Goal: Transaction & Acquisition: Purchase product/service

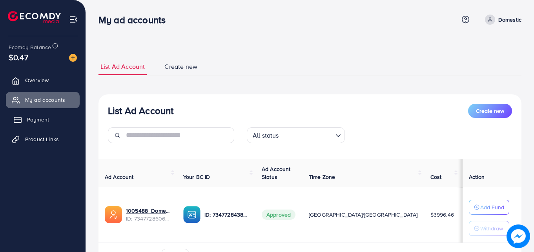
click at [60, 118] on link "Payment" at bounding box center [43, 120] width 74 height 16
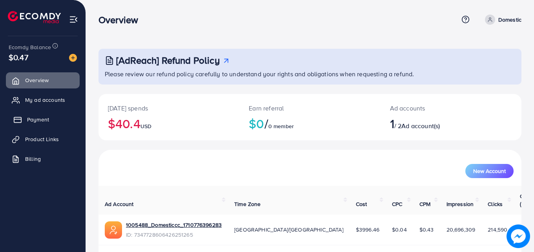
click at [34, 125] on link "Payment" at bounding box center [43, 120] width 74 height 16
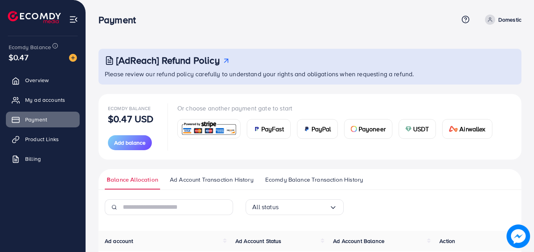
click at [430, 134] on div "USDT" at bounding box center [417, 128] width 37 height 19
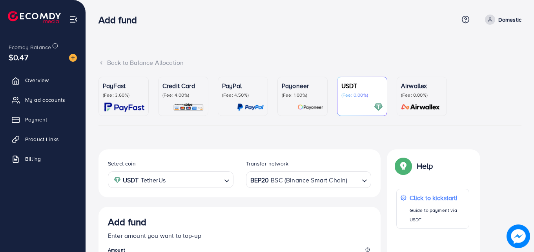
click at [428, 235] on div at bounding box center [433, 255] width 73 height 41
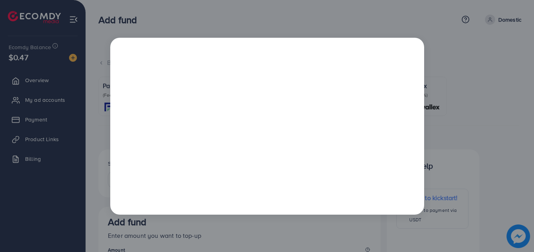
scroll to position [140, 0]
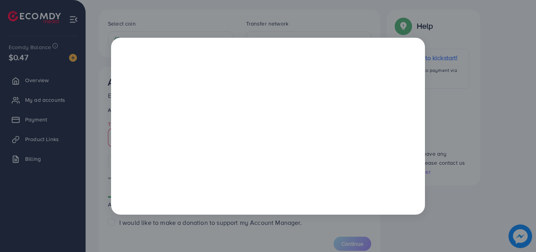
click at [413, 227] on div at bounding box center [268, 126] width 536 height 252
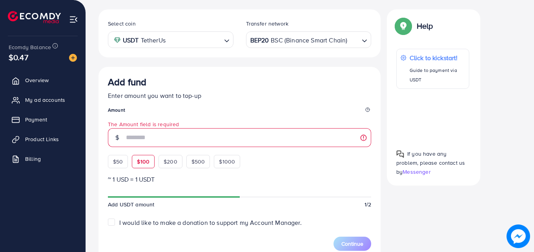
click at [142, 168] on div "$100" at bounding box center [143, 161] width 23 height 13
type input "***"
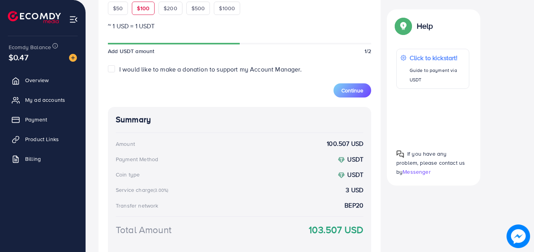
scroll to position [320, 0]
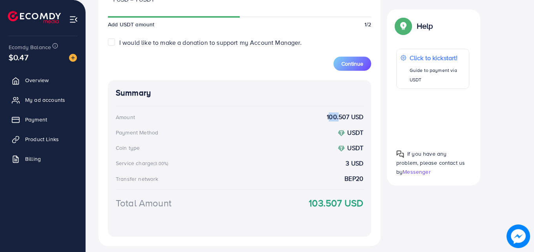
drag, startPoint x: 321, startPoint y: 120, endPoint x: 336, endPoint y: 117, distance: 14.8
click at [336, 117] on div "Amount 100.507 USD" at bounding box center [240, 116] width 248 height 9
click at [167, 160] on div "Service charge (3.00%)" at bounding box center [143, 163] width 55 height 8
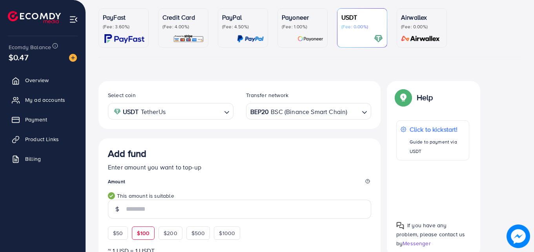
scroll to position [68, 0]
click at [125, 25] on p "(Fee: 3.60%)" at bounding box center [124, 27] width 42 height 6
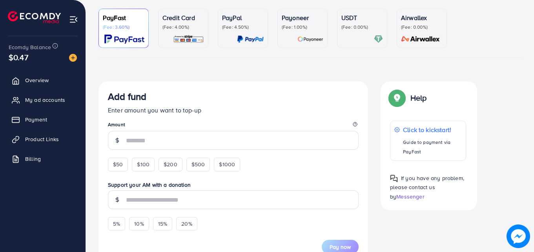
click at [125, 25] on p "(Fee: 3.60%)" at bounding box center [124, 27] width 42 height 6
click at [144, 158] on div "$100" at bounding box center [143, 163] width 23 height 13
type input "***"
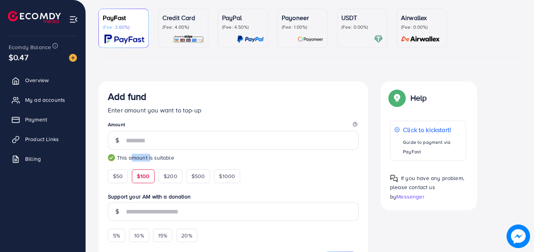
click at [144, 158] on small "This amount is suitable" at bounding box center [233, 158] width 251 height 8
click at [139, 179] on span "$100" at bounding box center [143, 176] width 13 height 8
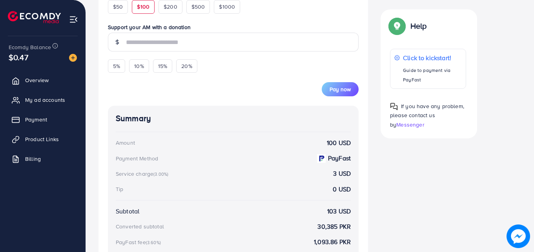
scroll to position [280, 0]
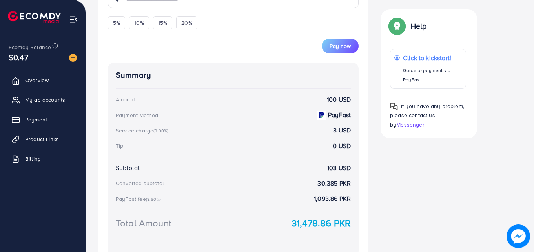
click at [336, 136] on div "Summary Amount 100 USD Payment Method PayFast Service charge (3.00%) 3 USD Tip …" at bounding box center [233, 159] width 251 height 194
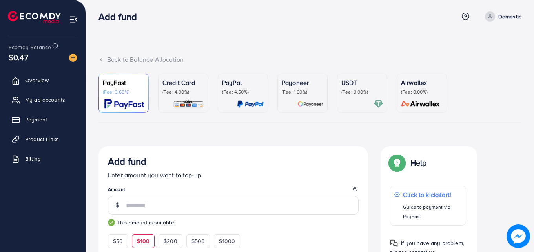
scroll to position [3, 0]
click at [357, 105] on div at bounding box center [363, 104] width 42 height 9
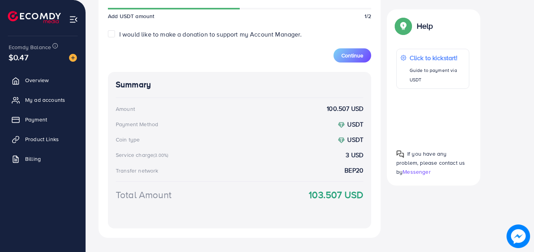
scroll to position [342, 0]
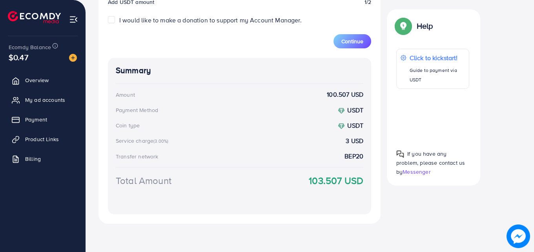
click at [350, 139] on strong "3 USD" at bounding box center [355, 140] width 18 height 9
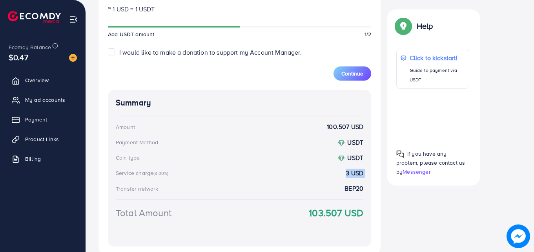
scroll to position [320, 0]
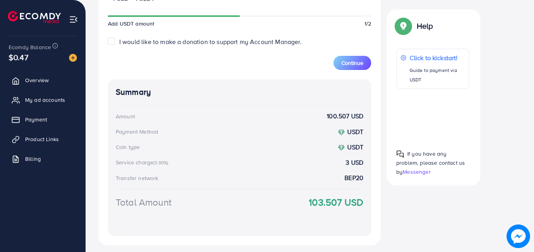
click at [263, 42] on span "I would like to make a donation to support my Account Manager." at bounding box center [210, 41] width 183 height 9
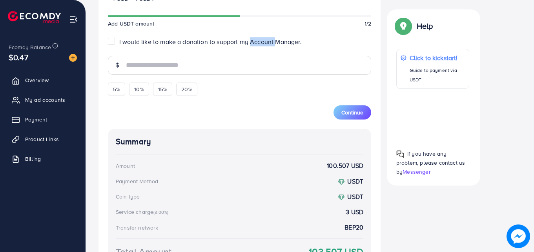
click at [263, 42] on span "I would like to make a donation to support my Account Manager." at bounding box center [210, 41] width 183 height 9
type input "*"
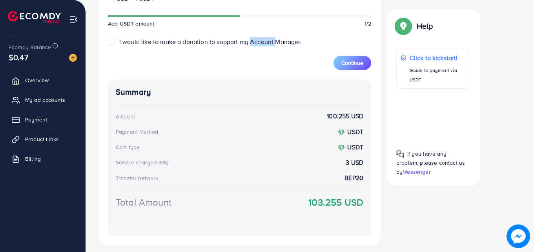
click at [263, 42] on span "I would like to make a donation to support my Account Manager." at bounding box center [210, 41] width 183 height 9
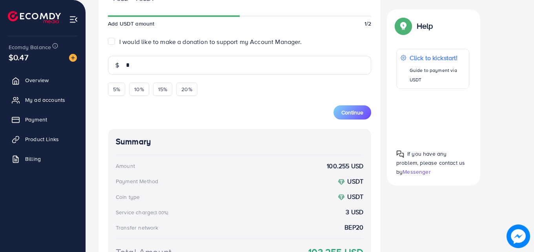
click at [263, 42] on span "I would like to make a donation to support my Account Manager." at bounding box center [210, 41] width 183 height 9
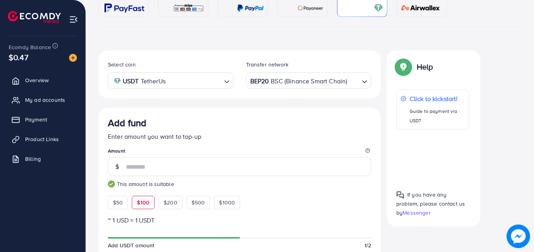
scroll to position [0, 0]
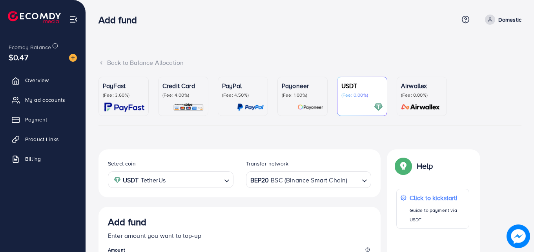
click at [115, 105] on img at bounding box center [124, 106] width 40 height 9
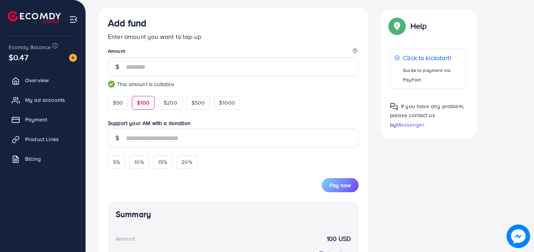
scroll to position [46, 0]
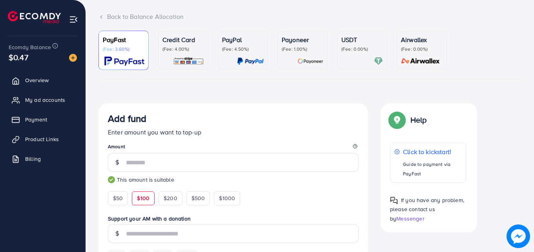
click at [359, 42] on p "USDT" at bounding box center [363, 39] width 42 height 9
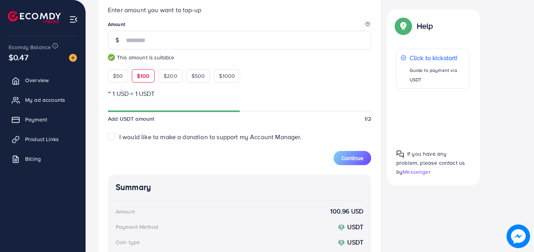
scroll to position [225, 0]
click at [148, 79] on span "$100" at bounding box center [143, 77] width 13 height 8
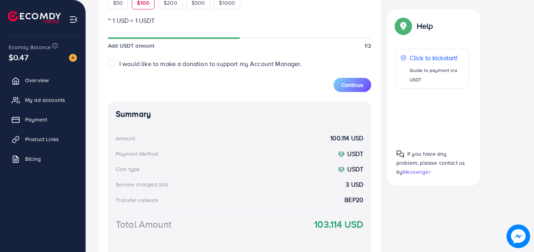
scroll to position [299, 0]
